Goal: Find specific page/section: Find specific page/section

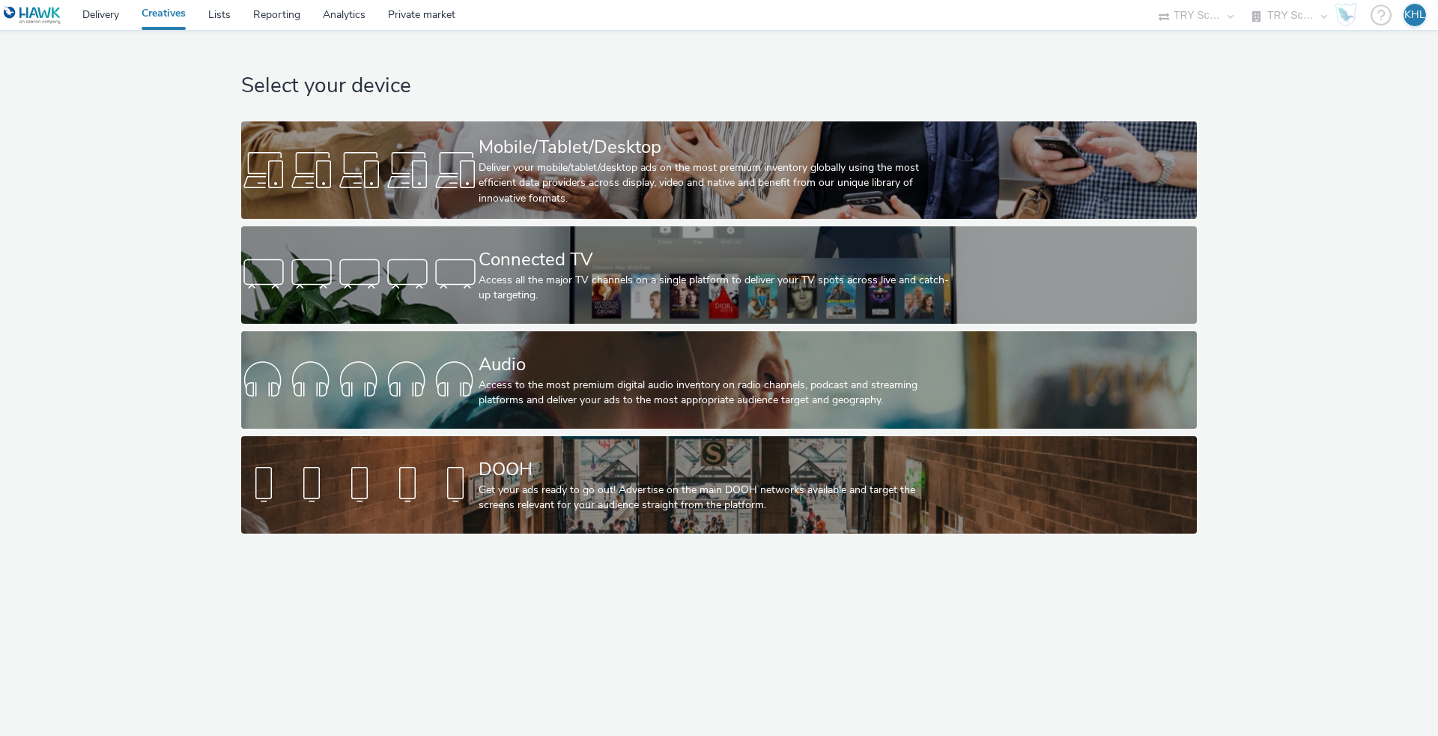
select select "9bcd8e0d-5764-4b89-88fe-b89ee02050ce"
select select "b9dae05b-e3f1-4ff2-954b-b373158465c4"
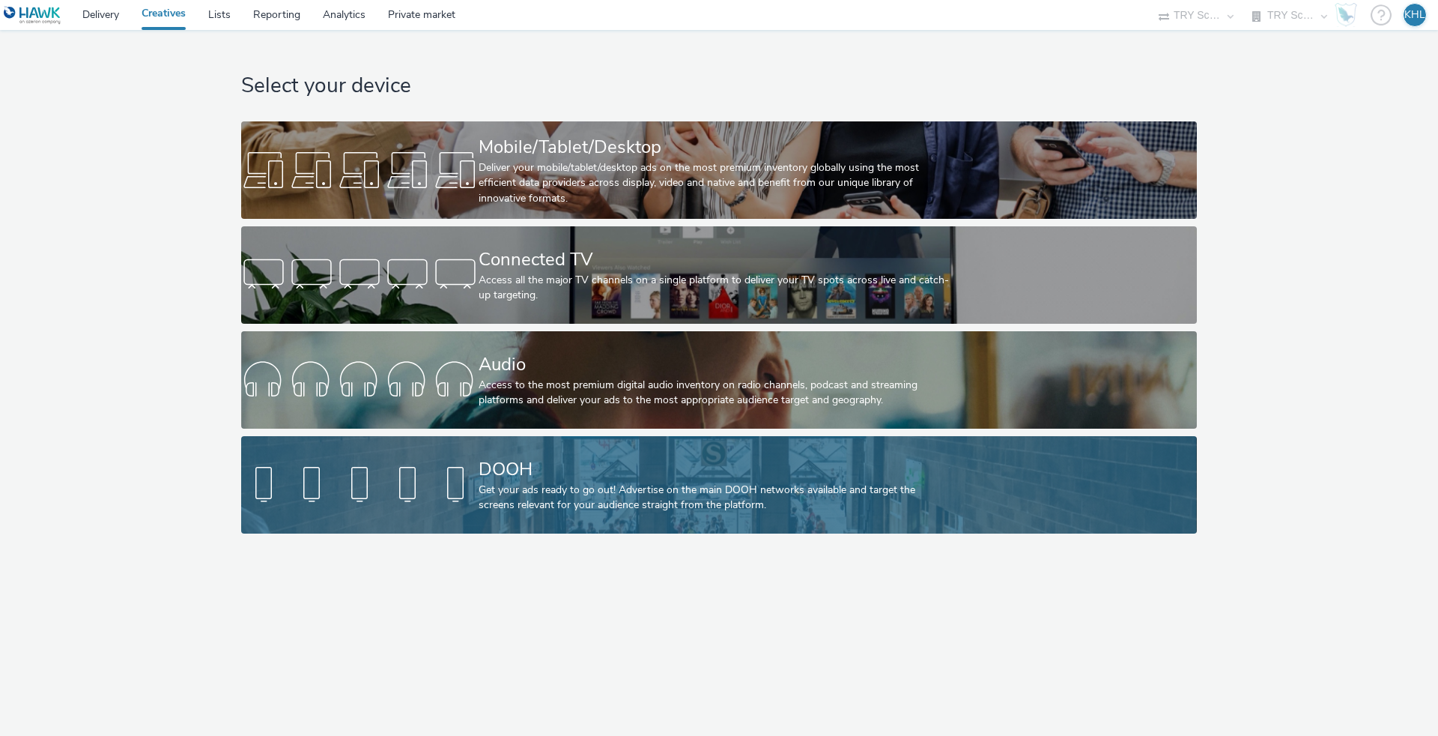
click at [758, 477] on div "DOOH" at bounding box center [716, 469] width 475 height 26
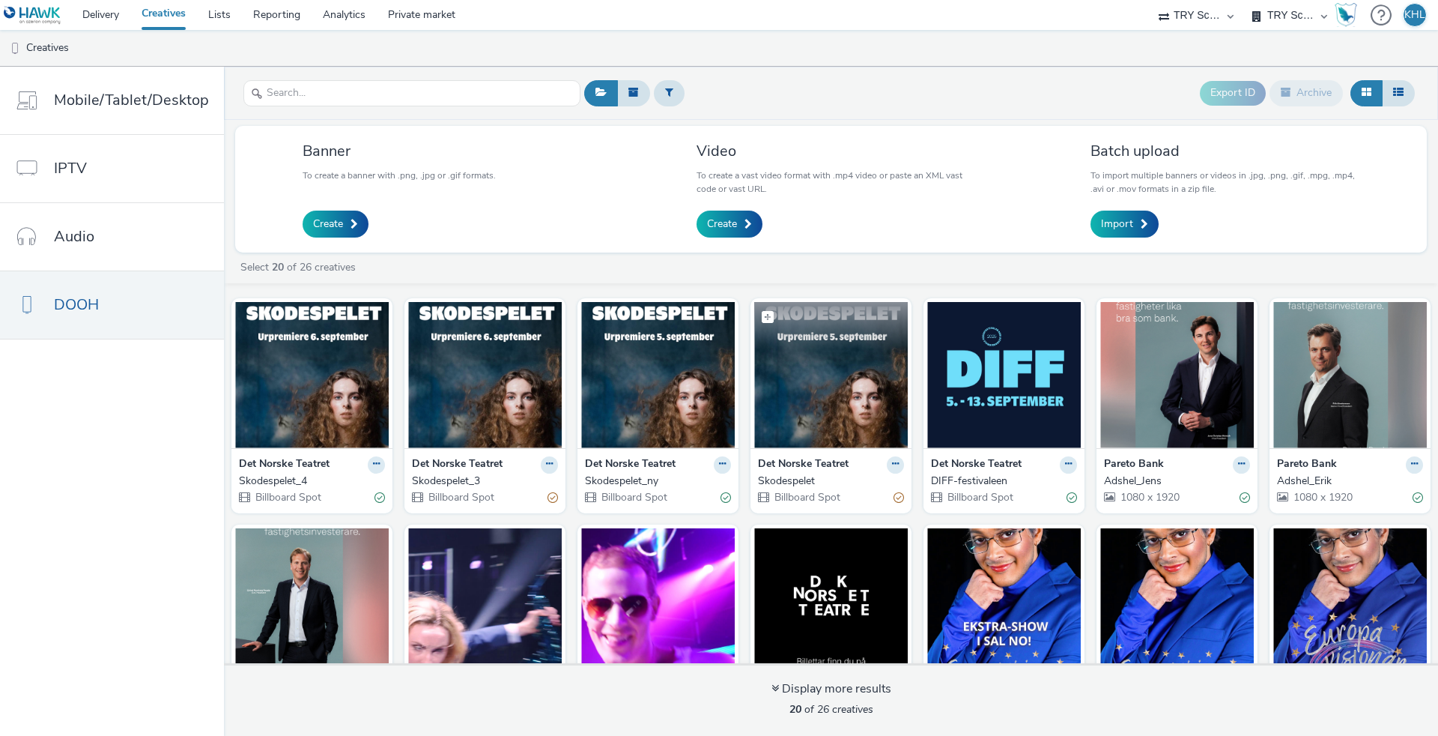
click at [821, 393] on img at bounding box center [831, 375] width 154 height 146
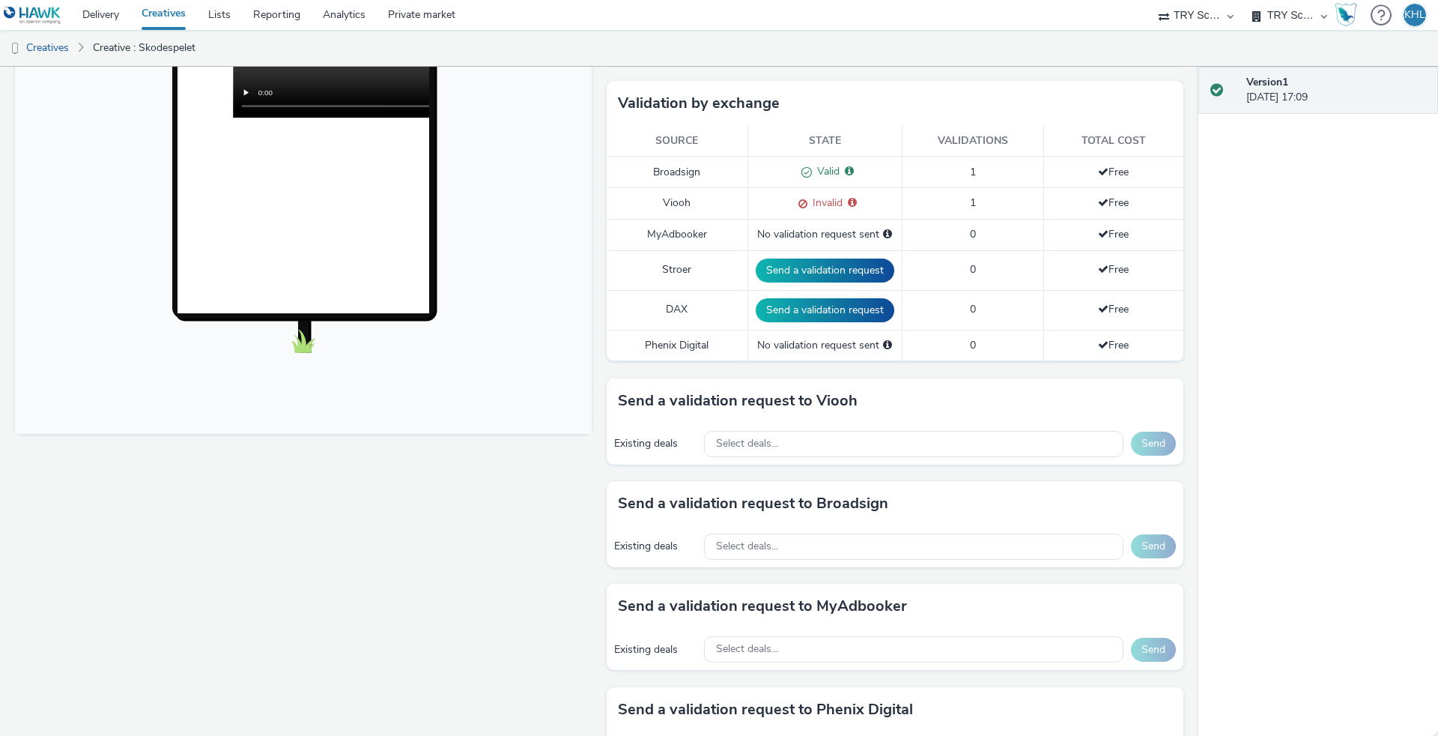
scroll to position [364, 0]
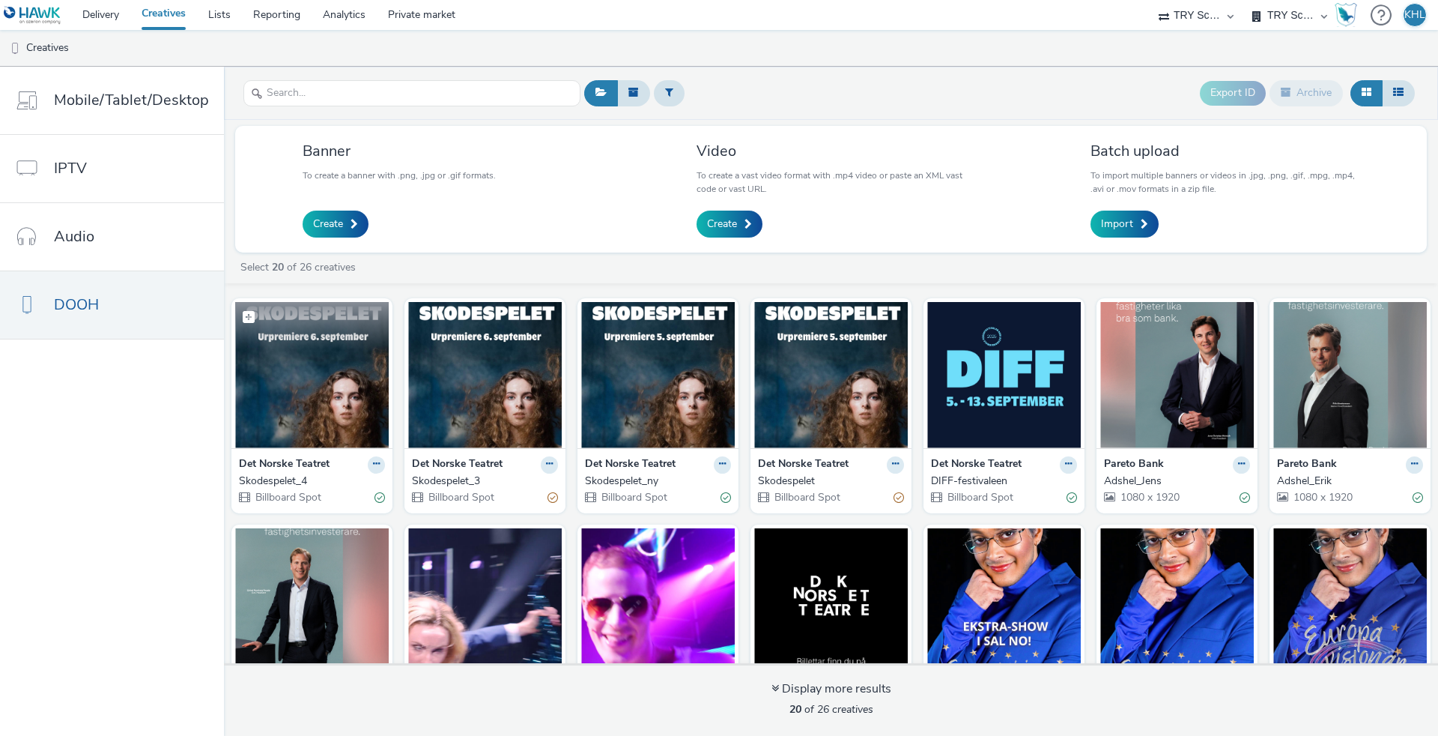
click at [300, 396] on img at bounding box center [312, 375] width 154 height 146
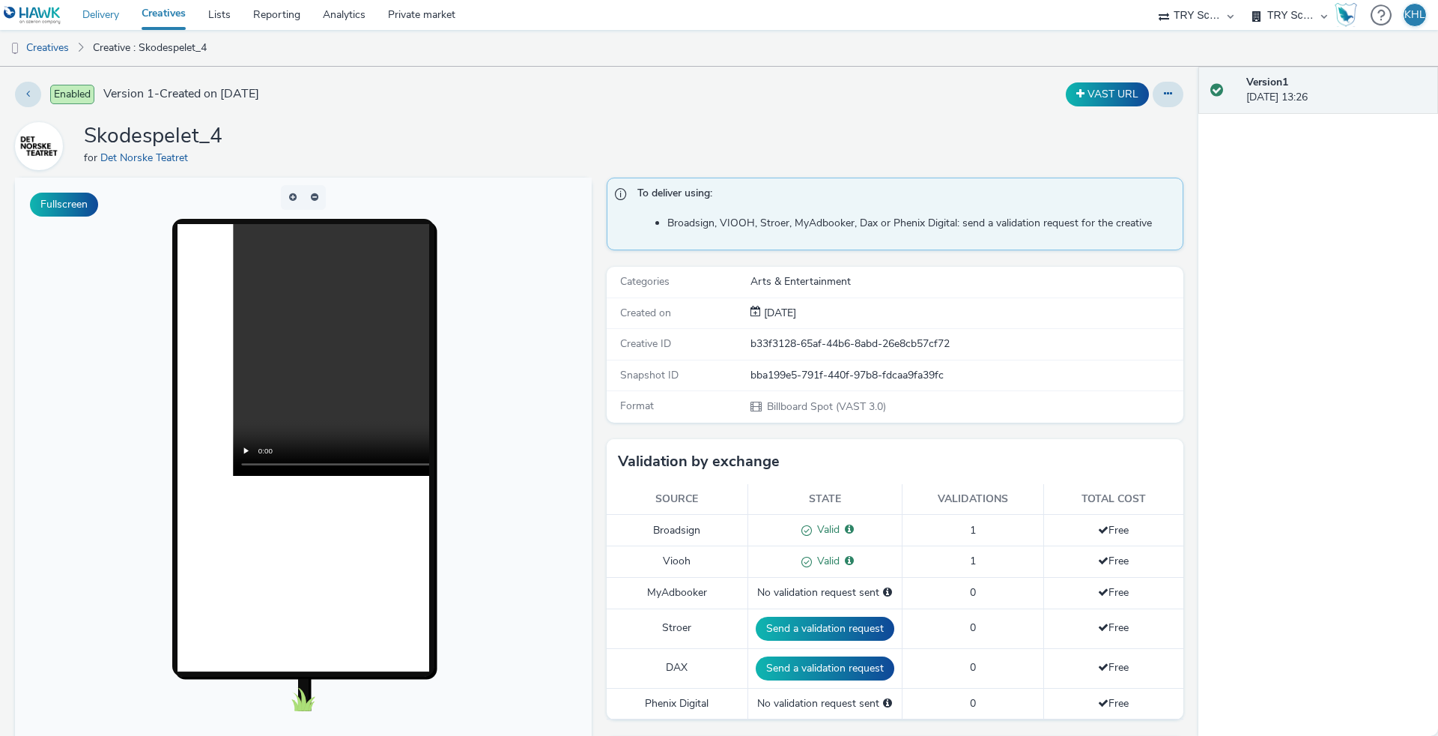
click at [100, 12] on link "Delivery" at bounding box center [100, 15] width 59 height 30
